Goal: Participate in discussion: Engage in conversation with other users on a specific topic

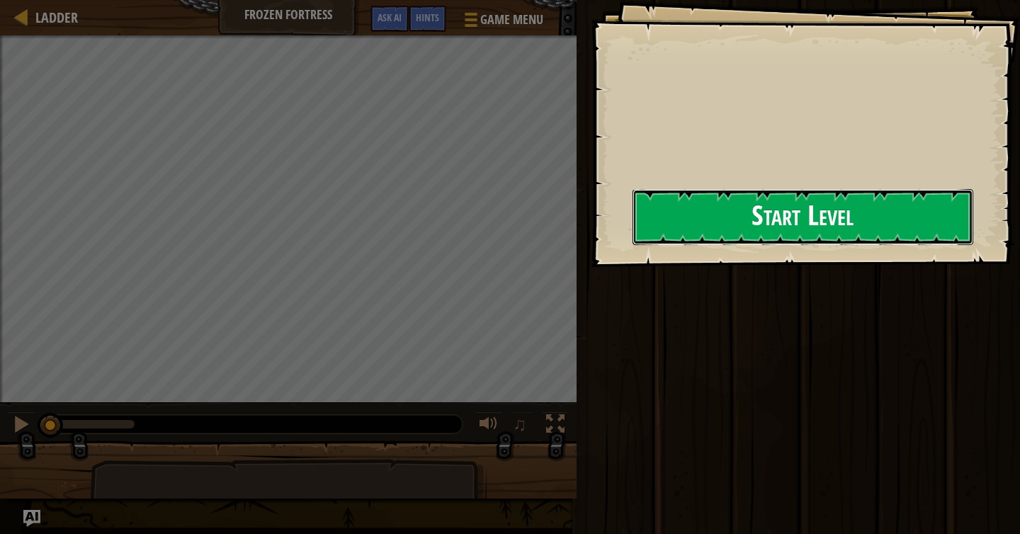
click at [797, 235] on button "Start Level" at bounding box center [803, 217] width 341 height 56
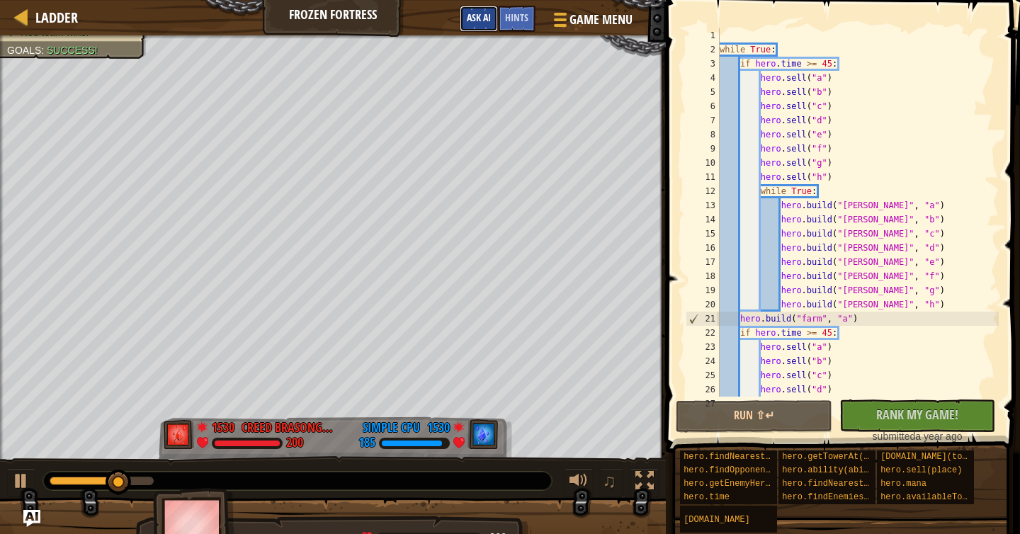
click at [468, 21] on span "Ask AI" at bounding box center [479, 17] width 24 height 13
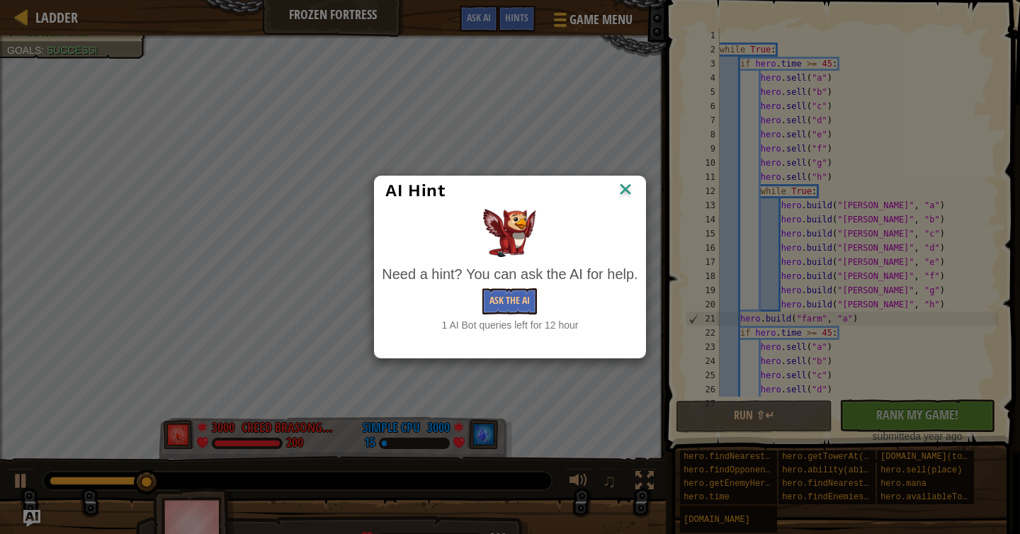
click at [621, 188] on img at bounding box center [625, 190] width 18 height 21
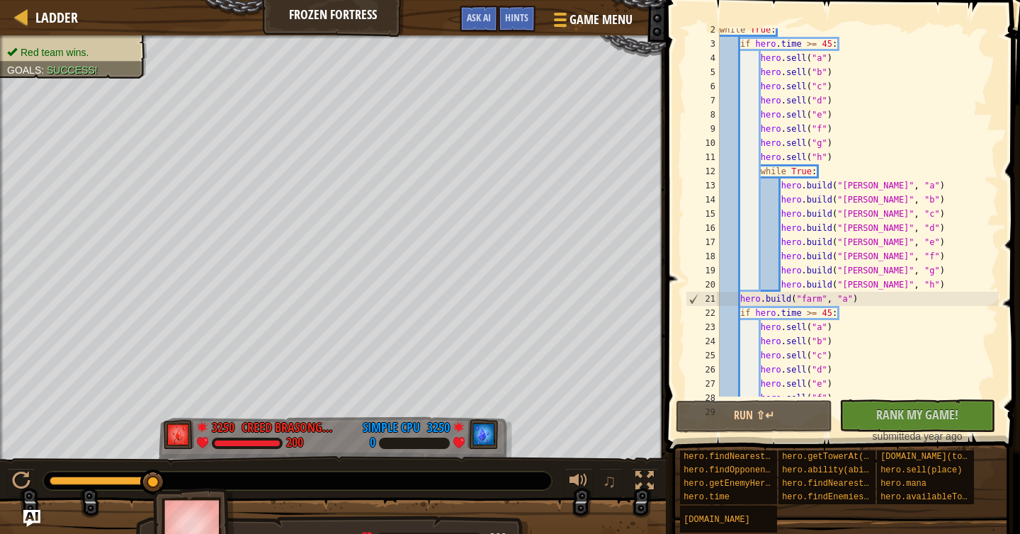
scroll to position [20, 0]
click at [735, 424] on button "Run ⇧↵" at bounding box center [754, 416] width 157 height 33
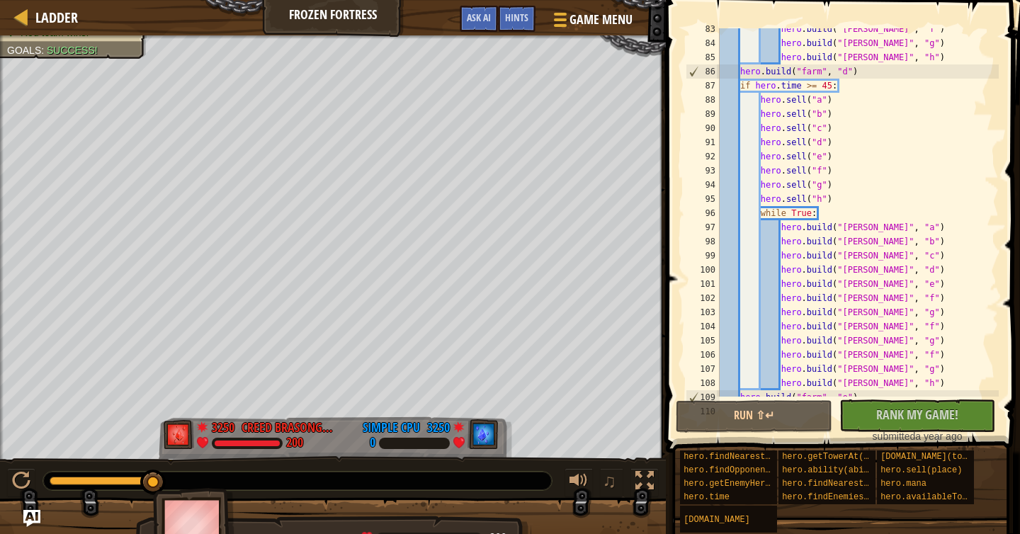
scroll to position [1168, 0]
click at [50, 11] on span "Ladder" at bounding box center [56, 17] width 43 height 19
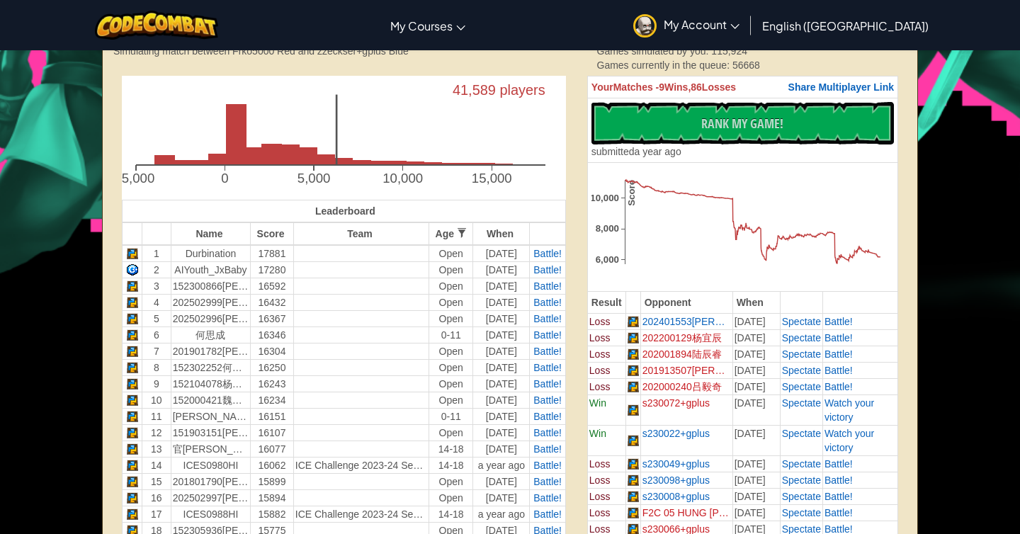
scroll to position [317, 0]
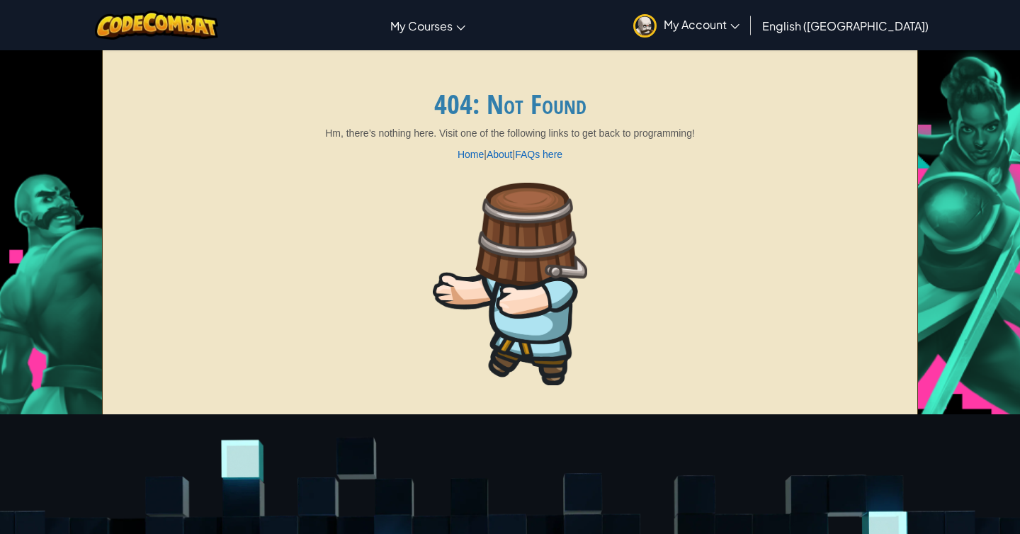
click at [374, 160] on p "Home | About | FAQs here" at bounding box center [509, 154] width 769 height 14
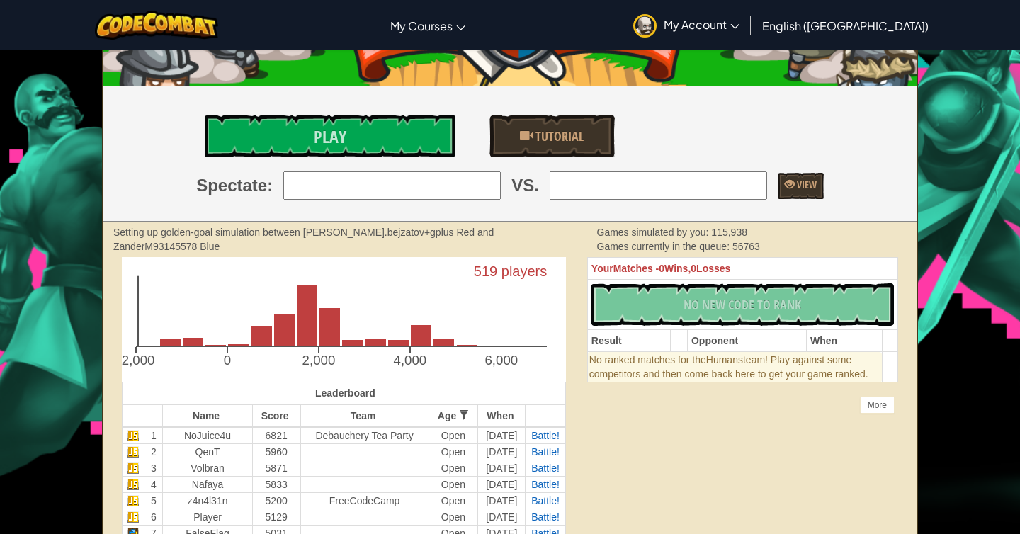
scroll to position [106, 0]
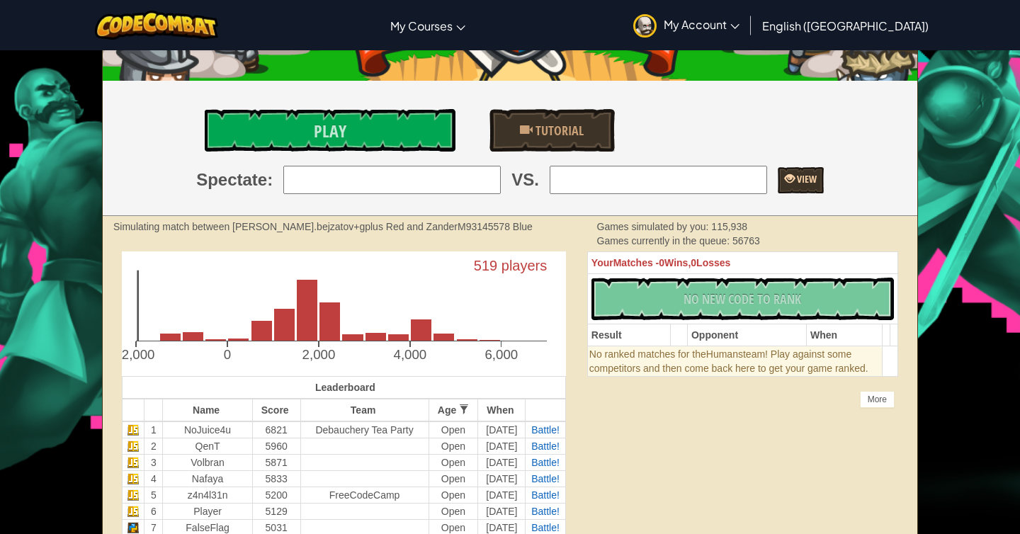
click at [778, 187] on link "View" at bounding box center [801, 180] width 46 height 26
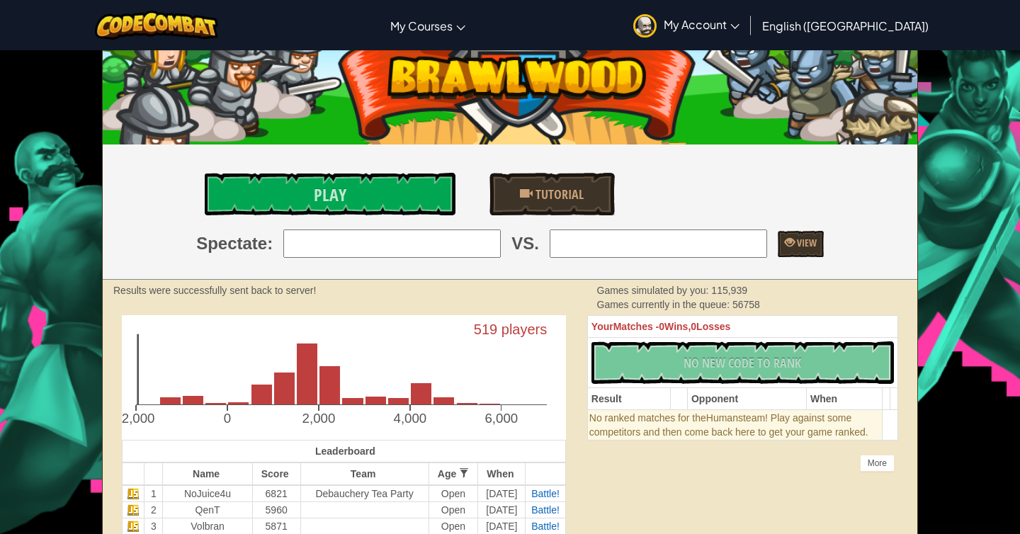
scroll to position [0, 0]
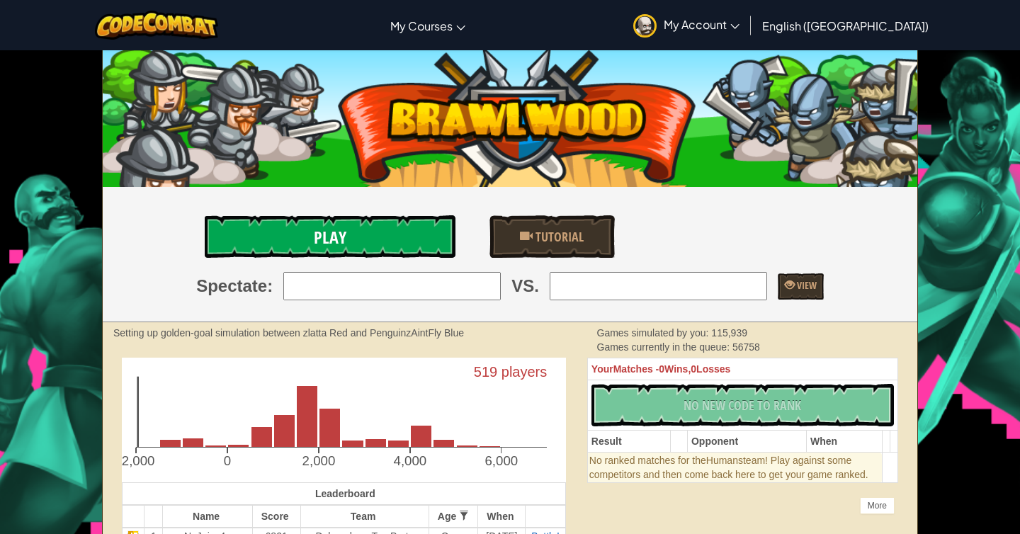
click at [312, 237] on link "Play" at bounding box center [330, 236] width 251 height 43
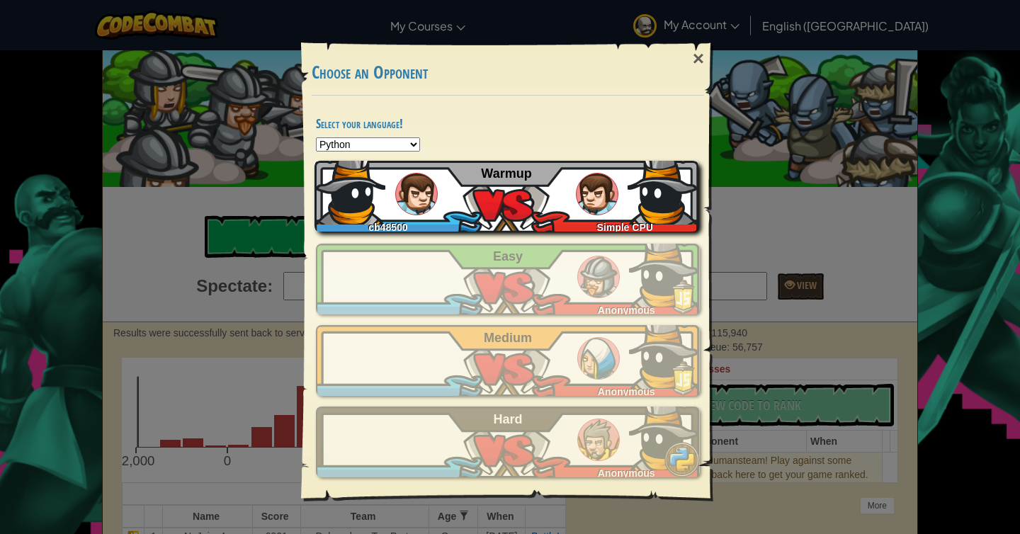
click at [567, 222] on div "Simple CPU" at bounding box center [622, 225] width 154 height 14
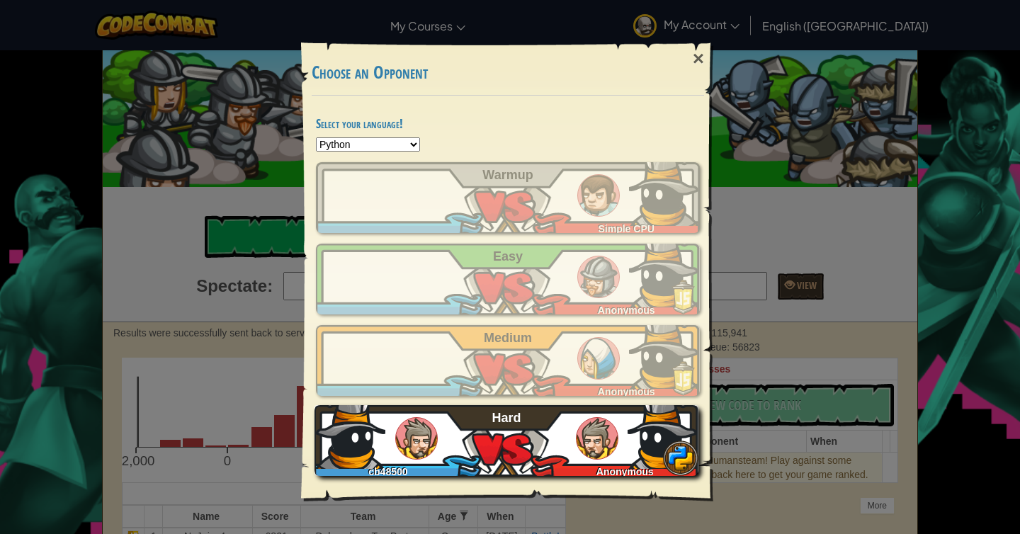
click at [548, 428] on div "cb48500 Anonymous Hard" at bounding box center [507, 440] width 384 height 71
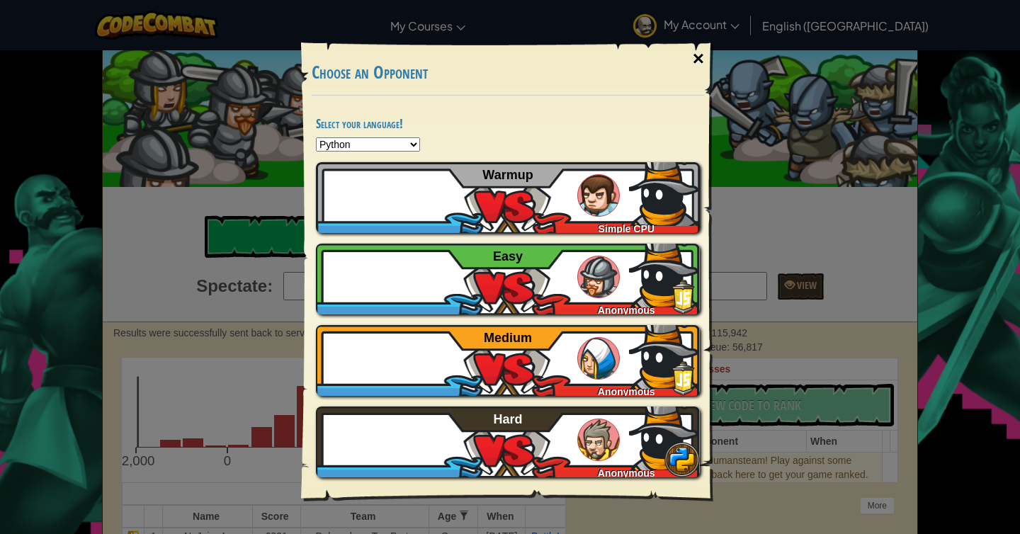
click at [694, 55] on div "×" at bounding box center [698, 58] width 33 height 41
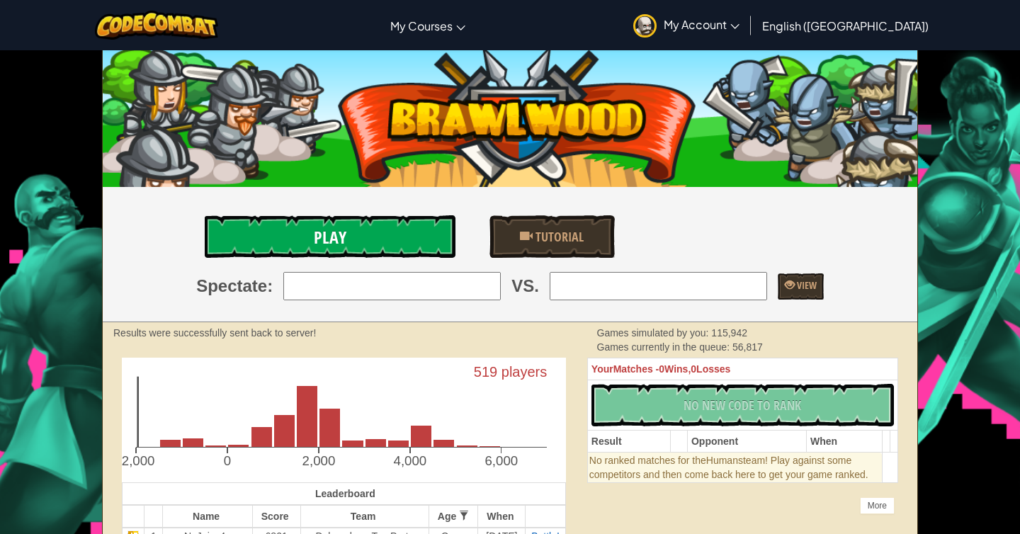
scroll to position [1, 0]
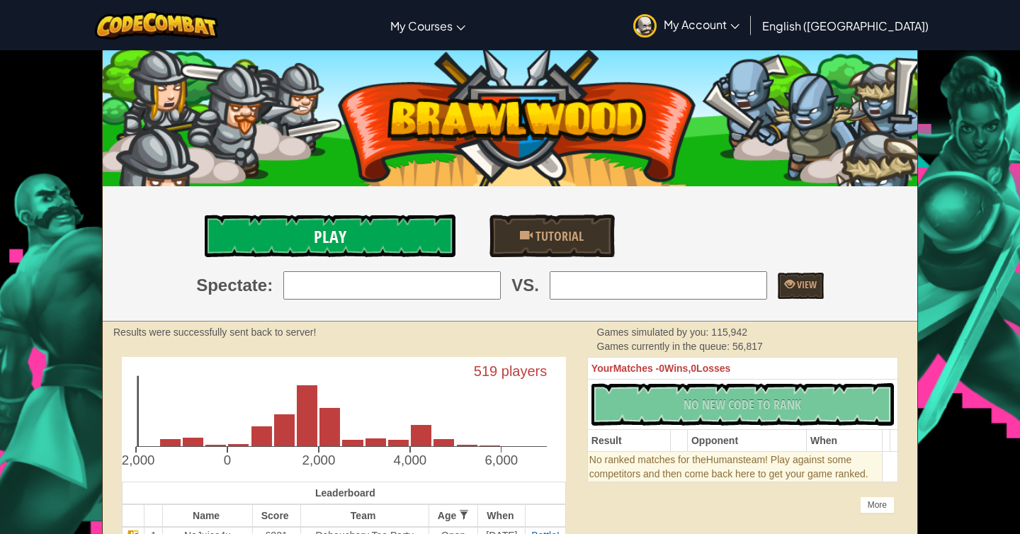
click at [341, 246] on span "Play" at bounding box center [330, 236] width 33 height 23
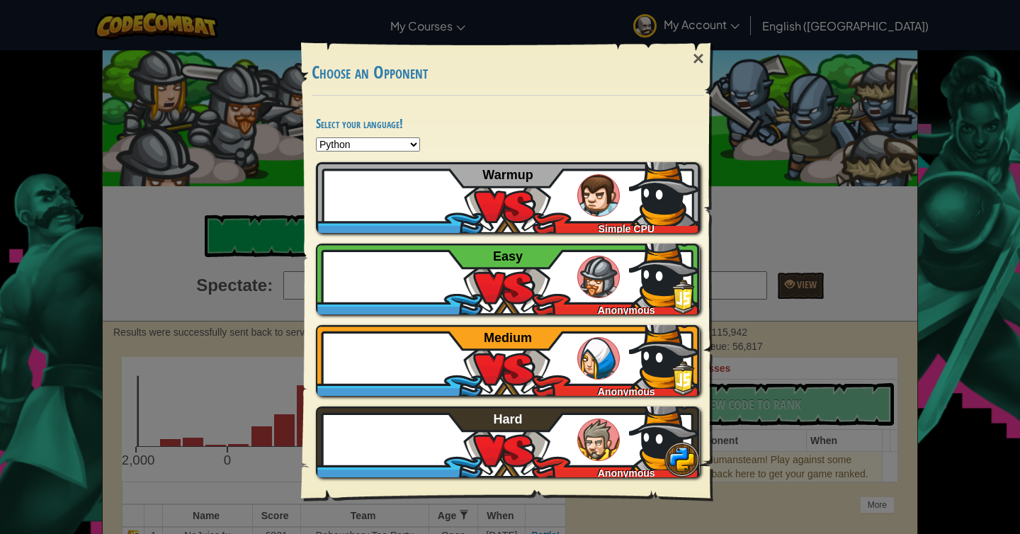
select select "javascript"
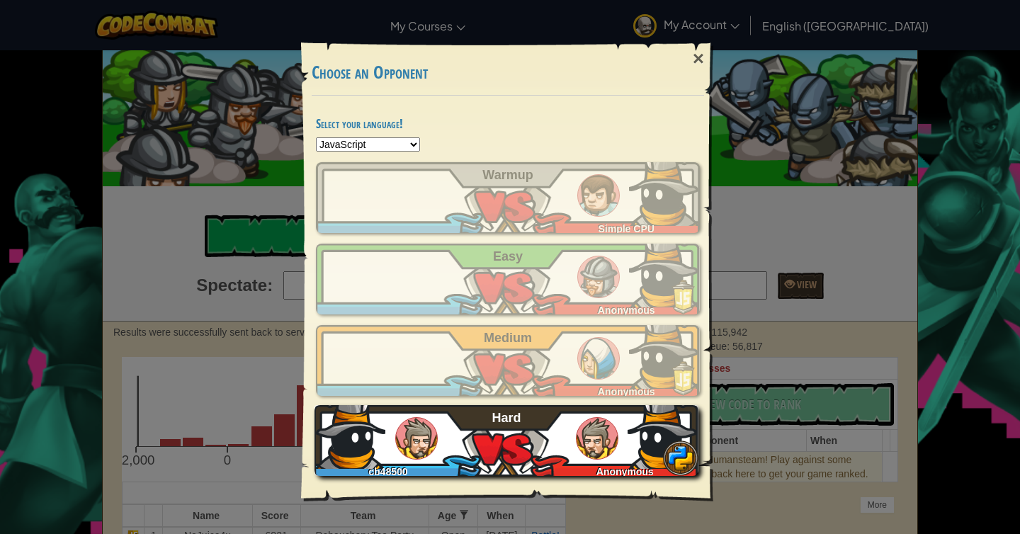
click at [524, 411] on div "cb48500 Anonymous Hard" at bounding box center [507, 440] width 384 height 71
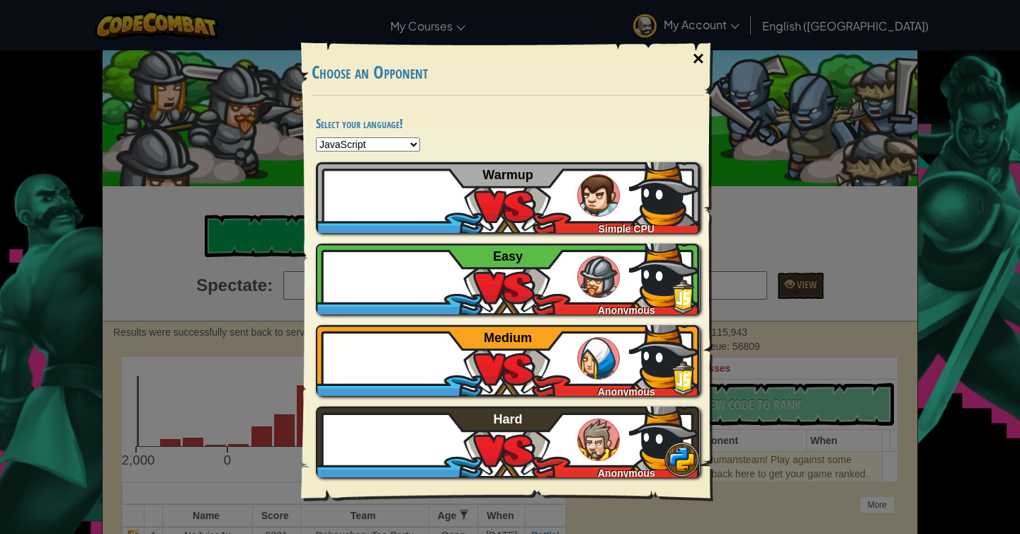
click at [700, 69] on div "×" at bounding box center [698, 58] width 33 height 41
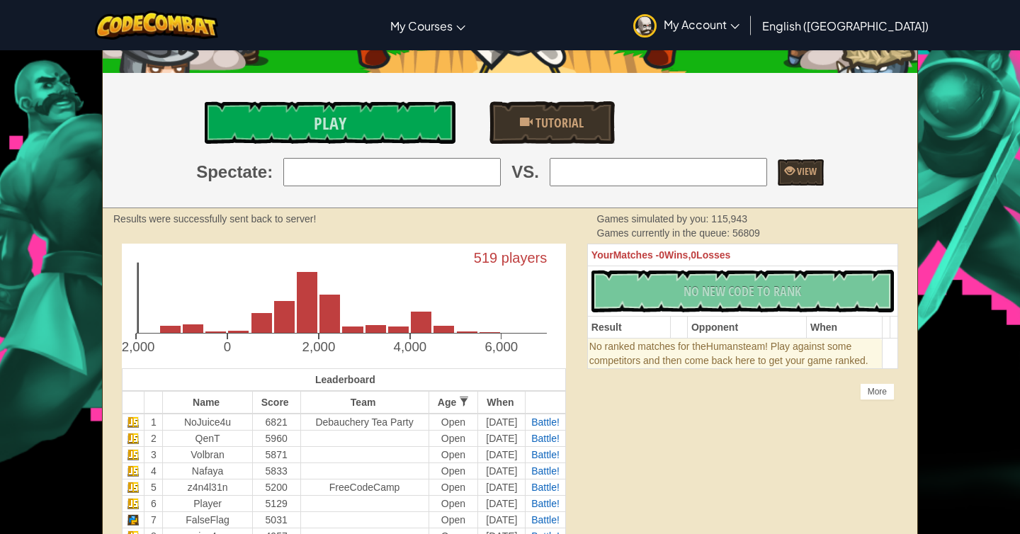
scroll to position [127, 0]
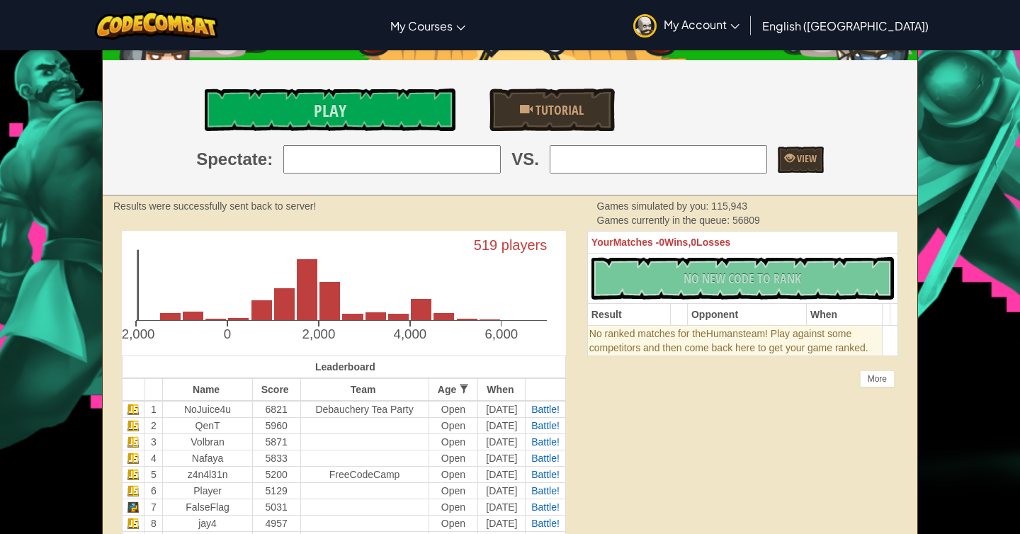
click at [376, 169] on input "search" at bounding box center [392, 159] width 218 height 28
type input "1: NoJuice4u"
click at [606, 168] on input "search" at bounding box center [659, 159] width 218 height 28
type input "2: QenT"
click at [795, 154] on span "View" at bounding box center [806, 158] width 22 height 13
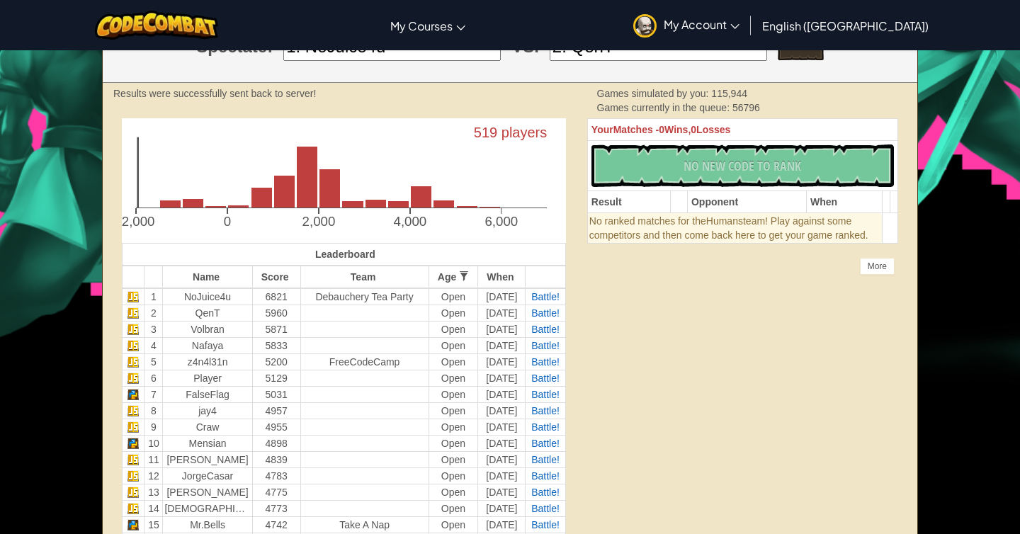
scroll to position [281, 0]
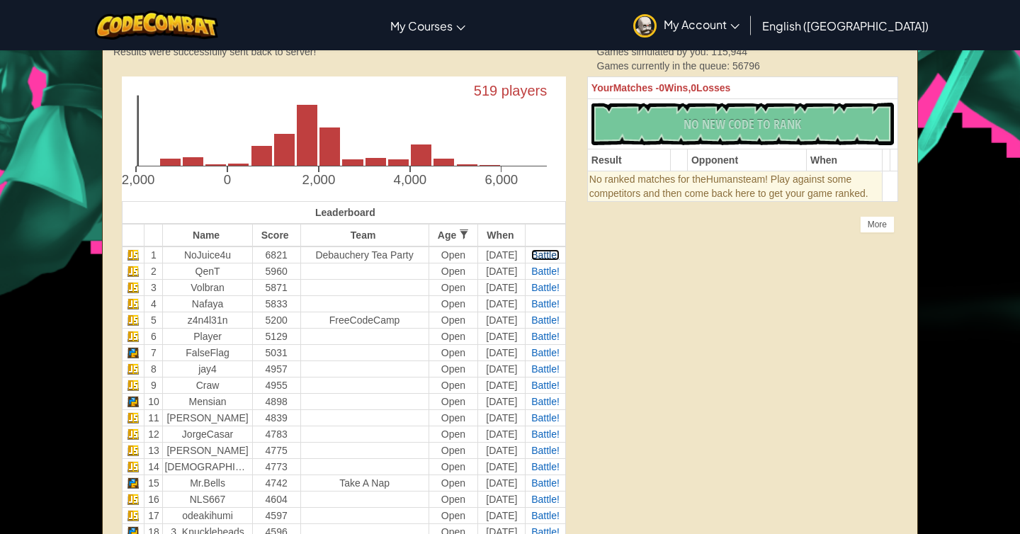
click at [541, 252] on span "Battle!" at bounding box center [545, 254] width 28 height 11
